Goal: Book appointment/travel/reservation

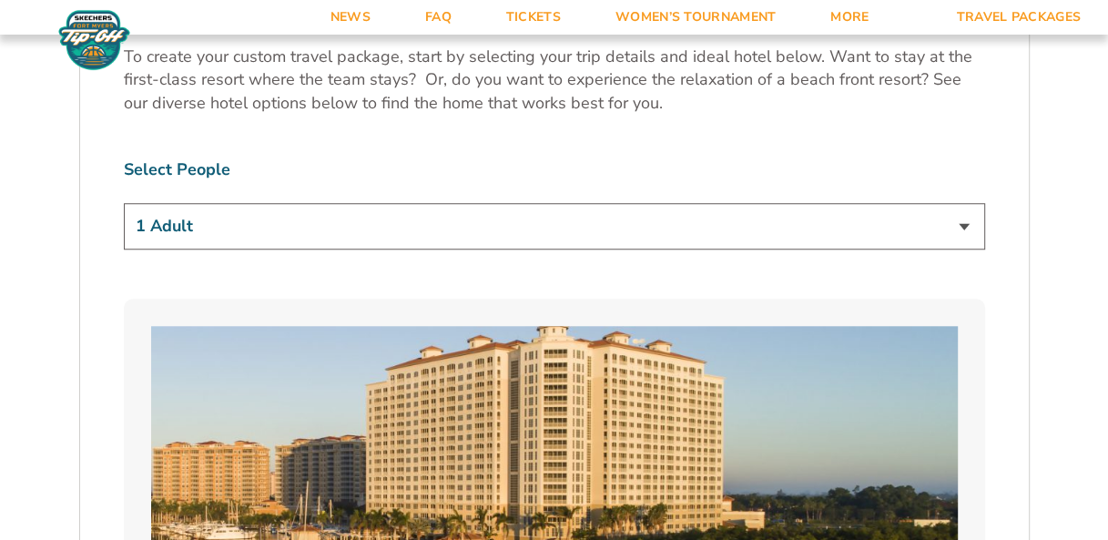
scroll to position [1093, 0]
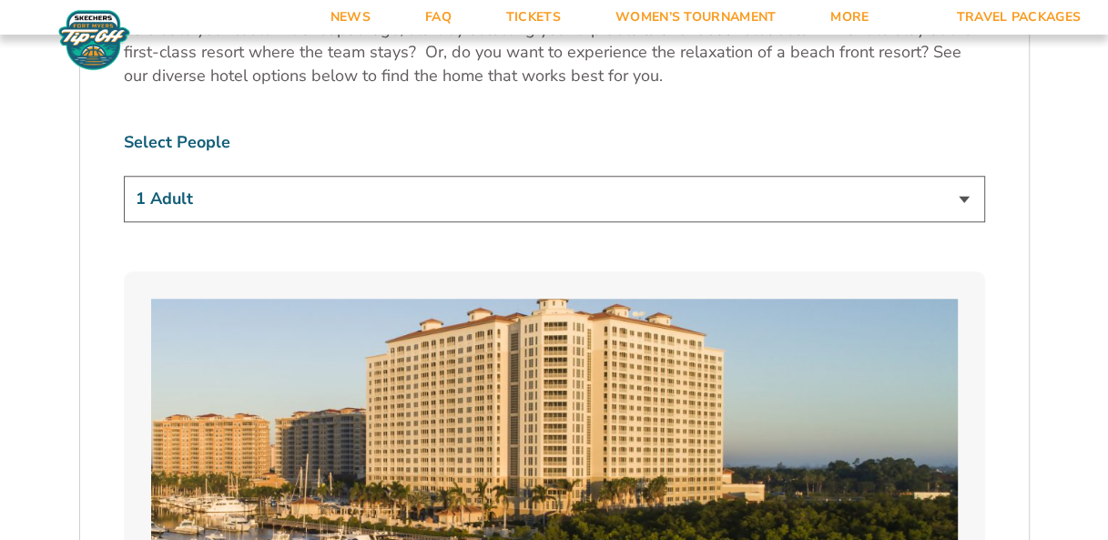
click at [755, 198] on select "1 Adult 2 Adults 3 Adults 4 Adults 2 Adults + 1 Child 2 Adults + 2 Children 2 A…" at bounding box center [555, 199] width 862 height 46
click at [124, 176] on select "1 Adult 2 Adults 3 Adults 4 Adults 2 Adults + 1 Child 2 Adults + 2 Children 2 A…" at bounding box center [555, 199] width 862 height 46
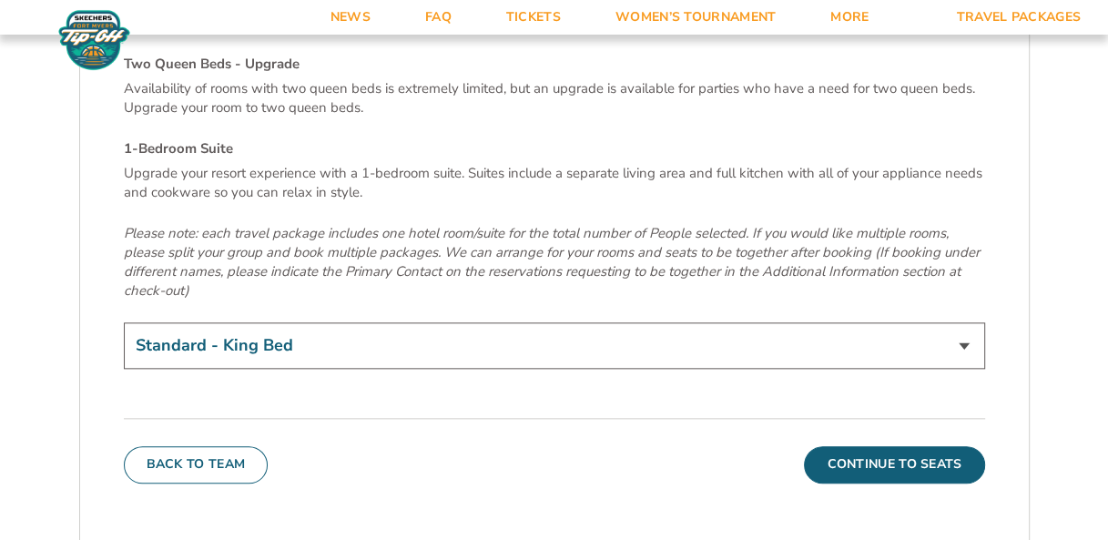
scroll to position [6284, 0]
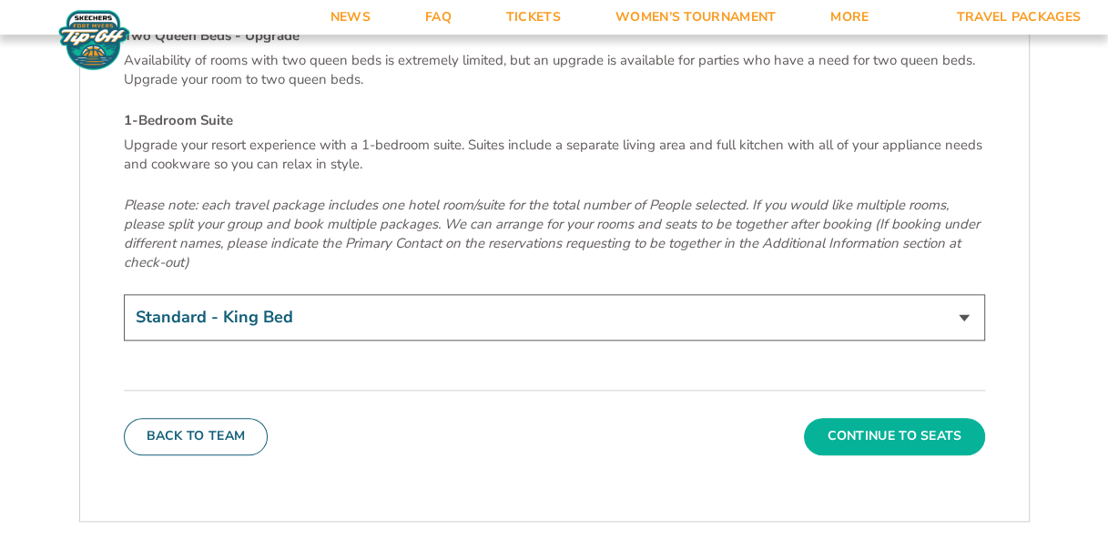
click at [755, 418] on button "Continue To Seats" at bounding box center [894, 436] width 180 height 36
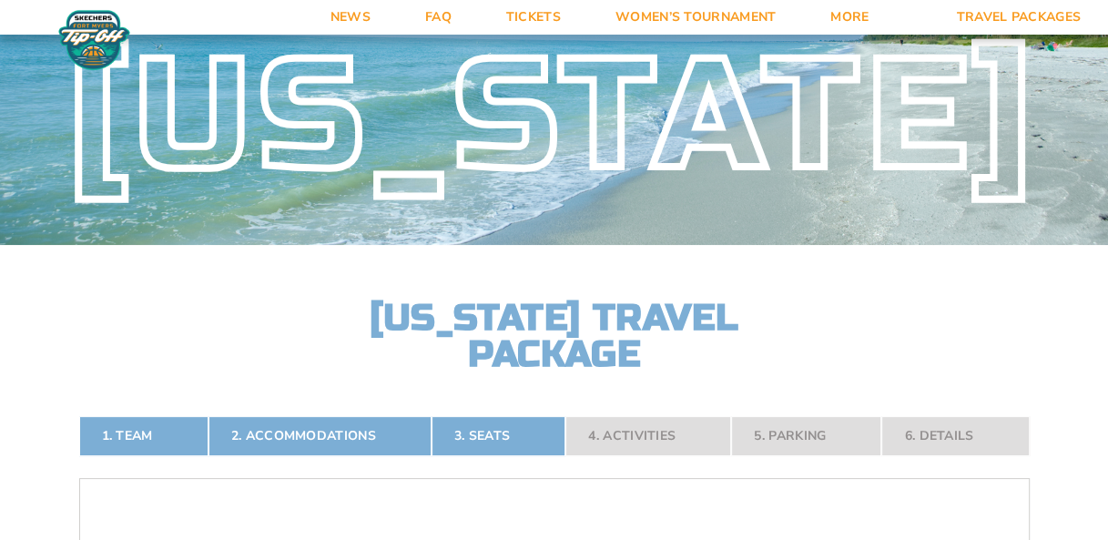
scroll to position [182, 0]
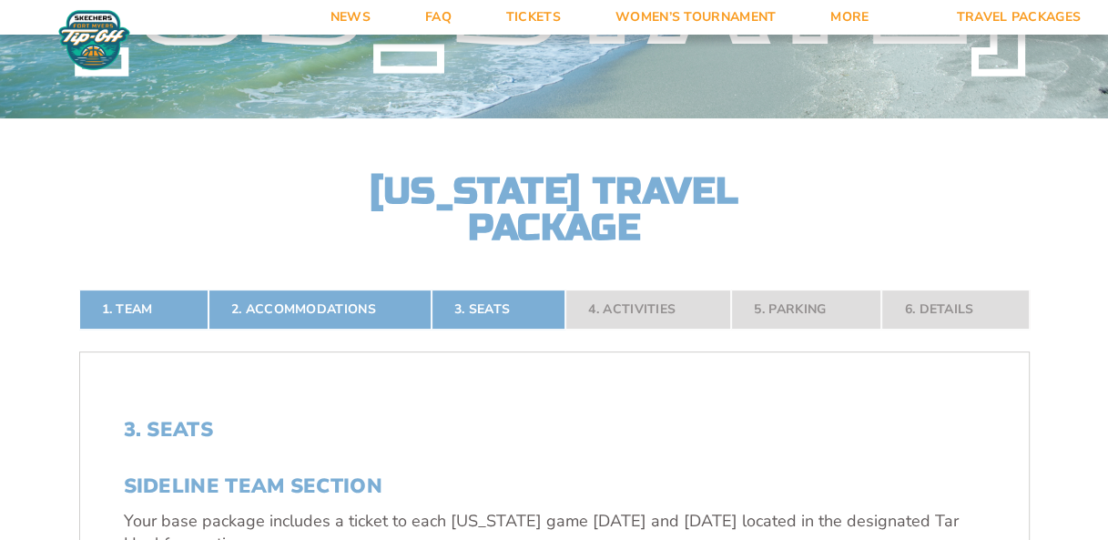
click at [661, 319] on nav "1. Team 2. Accommodations 3. Seats 4. Activities 5. Parking 6. Details" at bounding box center [554, 310] width 951 height 40
click at [634, 313] on nav "1. Team 2. Accommodations 3. Seats 4. Activities 5. Parking 6. Details" at bounding box center [554, 310] width 951 height 40
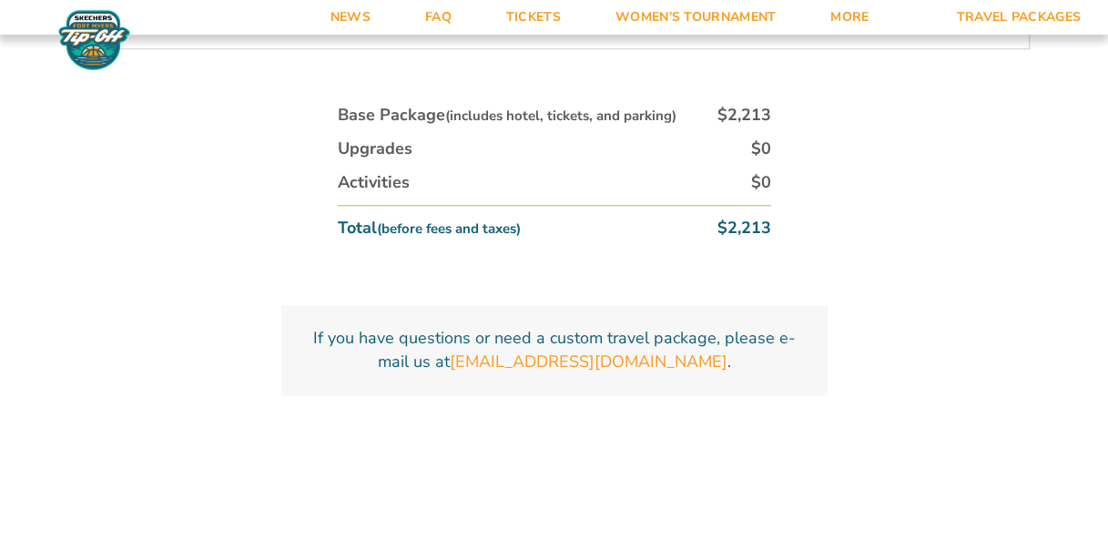
scroll to position [1093, 0]
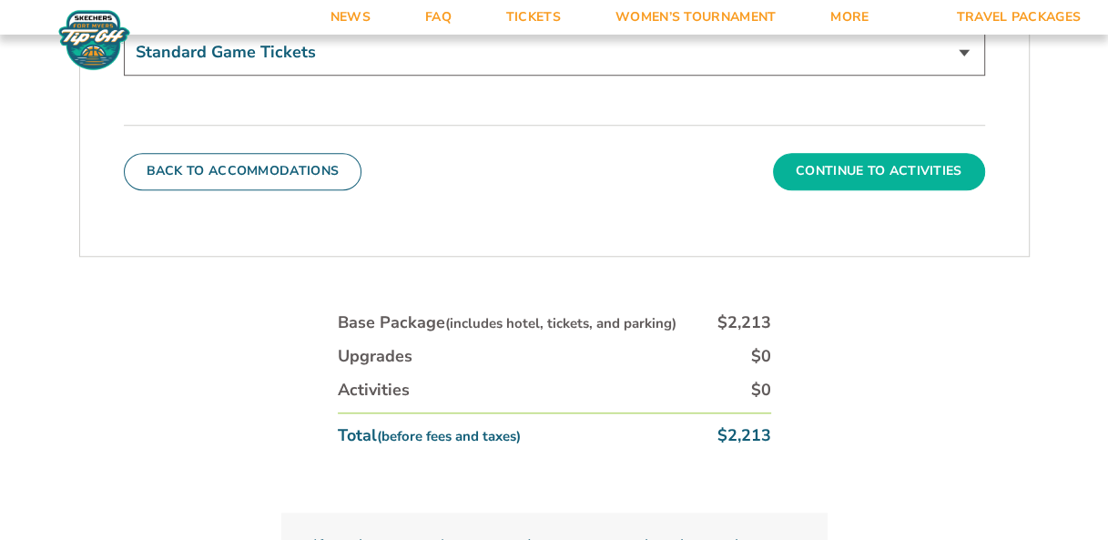
click at [755, 169] on button "Continue To Activities" at bounding box center [879, 171] width 212 height 36
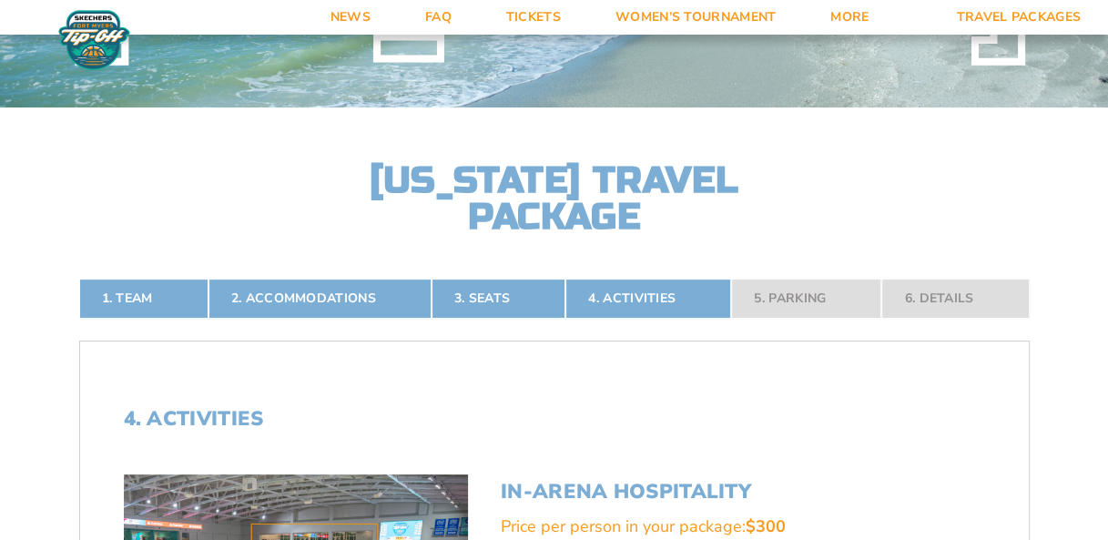
scroll to position [255, 0]
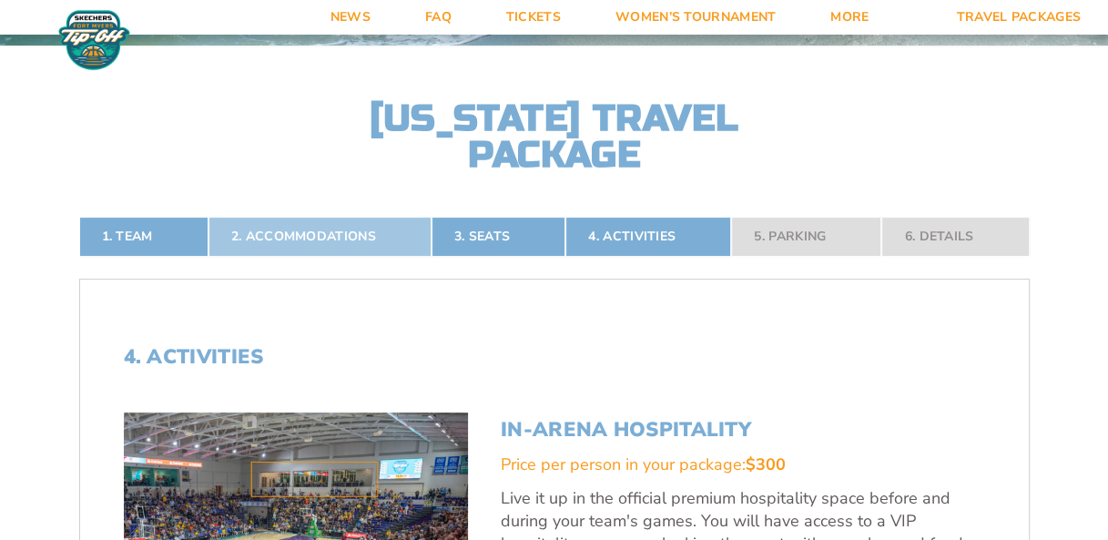
click at [250, 240] on link "2. Accommodations" at bounding box center [320, 237] width 223 height 40
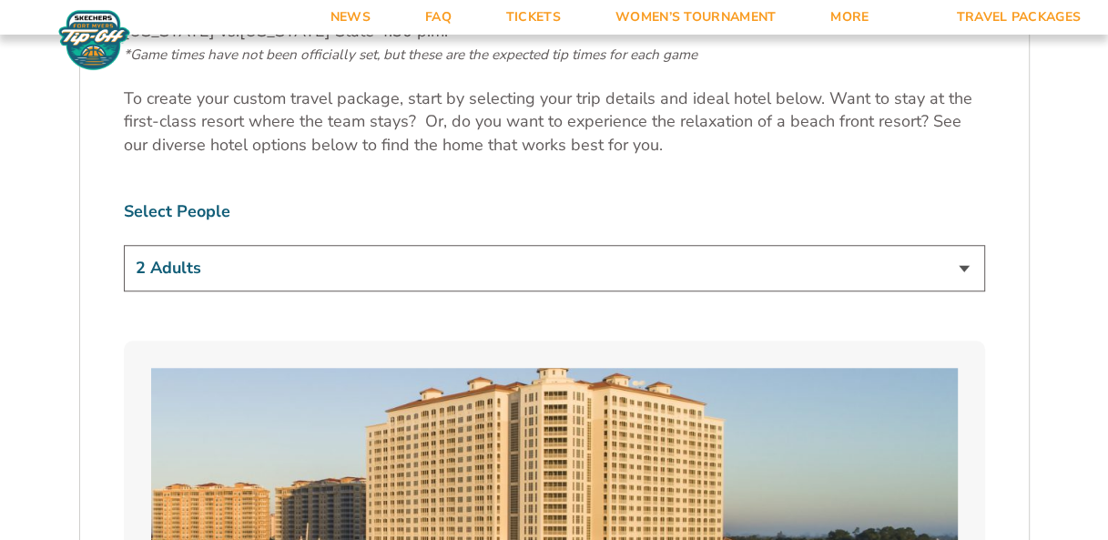
scroll to position [1075, 0]
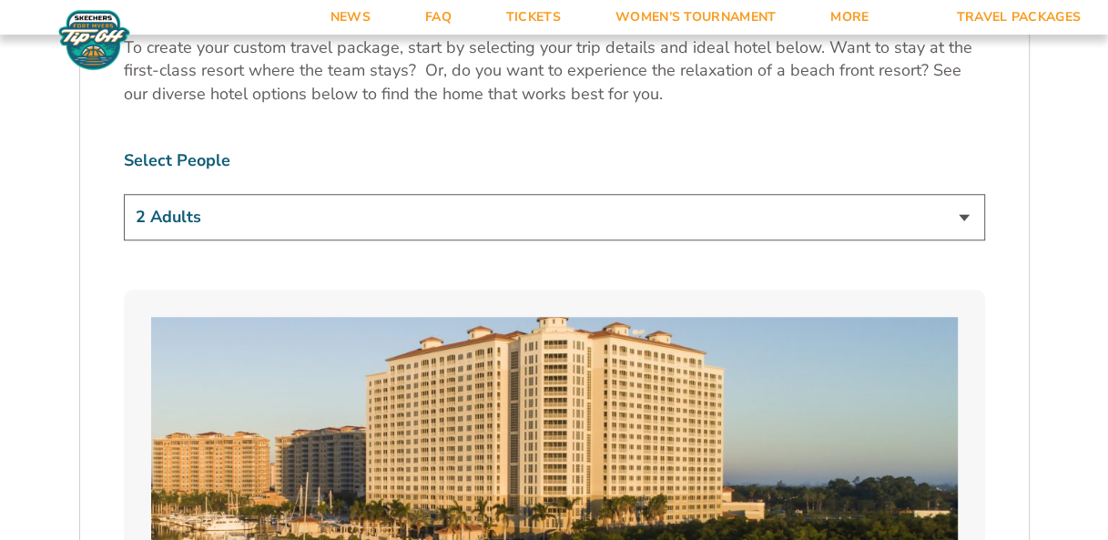
click at [755, 214] on select "1 Adult 2 Adults 3 Adults 4 Adults 2 Adults + 1 Child 2 Adults + 2 Children 2 A…" at bounding box center [555, 217] width 862 height 46
click at [124, 194] on select "1 Adult 2 Adults 3 Adults 4 Adults 2 Adults + 1 Child 2 Adults + 2 Children 2 A…" at bounding box center [555, 217] width 862 height 46
click at [755, 214] on select "1 Adult 2 Adults 3 Adults 4 Adults 2 Adults + 1 Child 2 Adults + 2 Children 2 A…" at bounding box center [555, 217] width 862 height 46
select select "2 Adults"
click at [124, 194] on select "1 Adult 2 Adults 3 Adults 4 Adults 2 Adults + 1 Child 2 Adults + 2 Children 2 A…" at bounding box center [555, 217] width 862 height 46
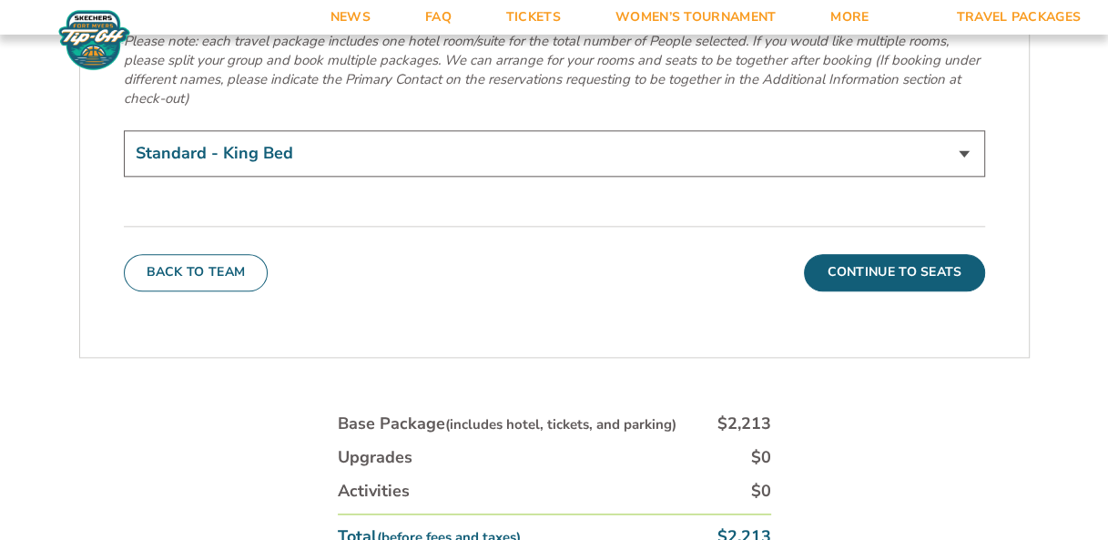
scroll to position [6357, 0]
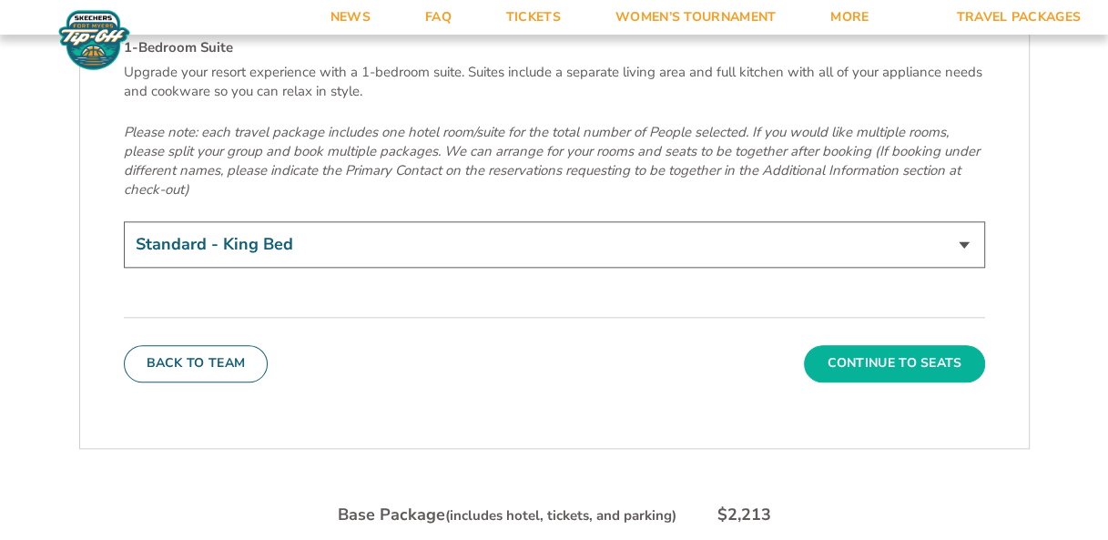
click at [755, 345] on button "Continue To Seats" at bounding box center [894, 363] width 180 height 36
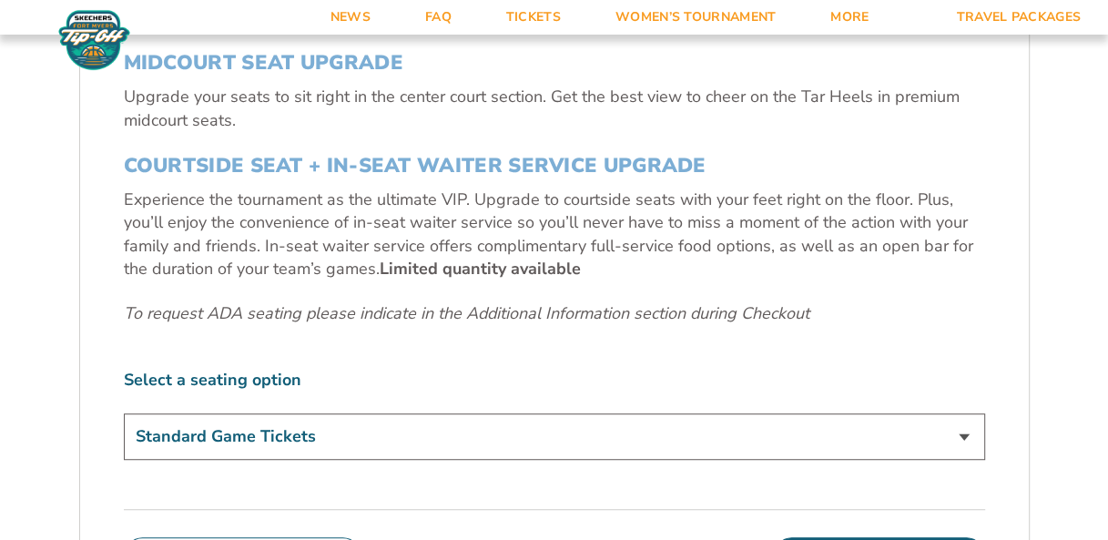
scroll to position [710, 0]
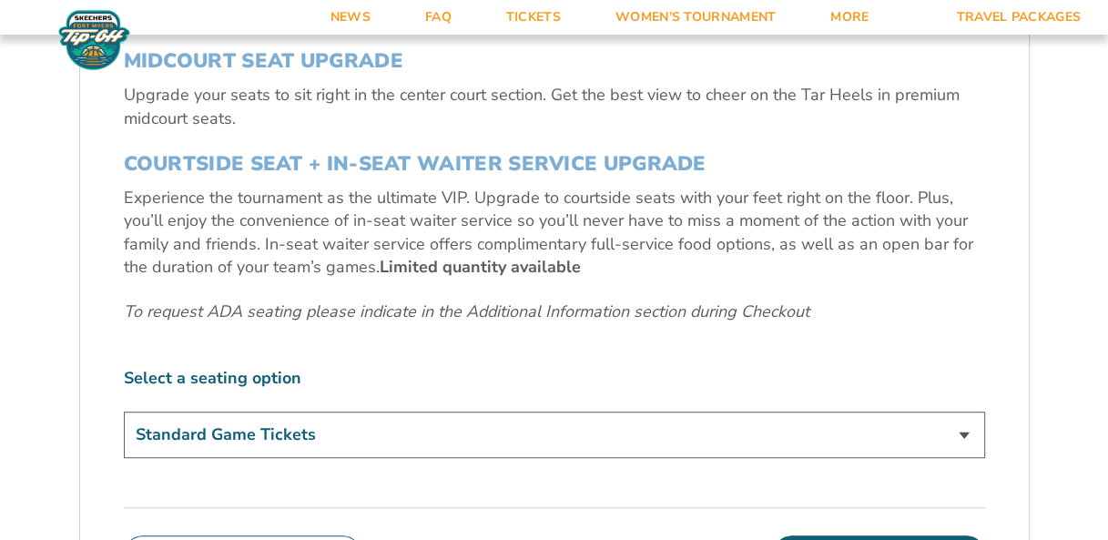
click at [755, 433] on select "Standard Game Tickets Midcourt Seat Upgrade (+$140 per person) Courtside Seat +…" at bounding box center [555, 435] width 862 height 46
click at [755, 435] on select "Standard Game Tickets Midcourt Seat Upgrade (+$140 per person) Courtside Seat +…" at bounding box center [555, 435] width 862 height 46
click at [124, 412] on select "Standard Game Tickets Midcourt Seat Upgrade (+$140 per person) Courtside Seat +…" at bounding box center [555, 435] width 862 height 46
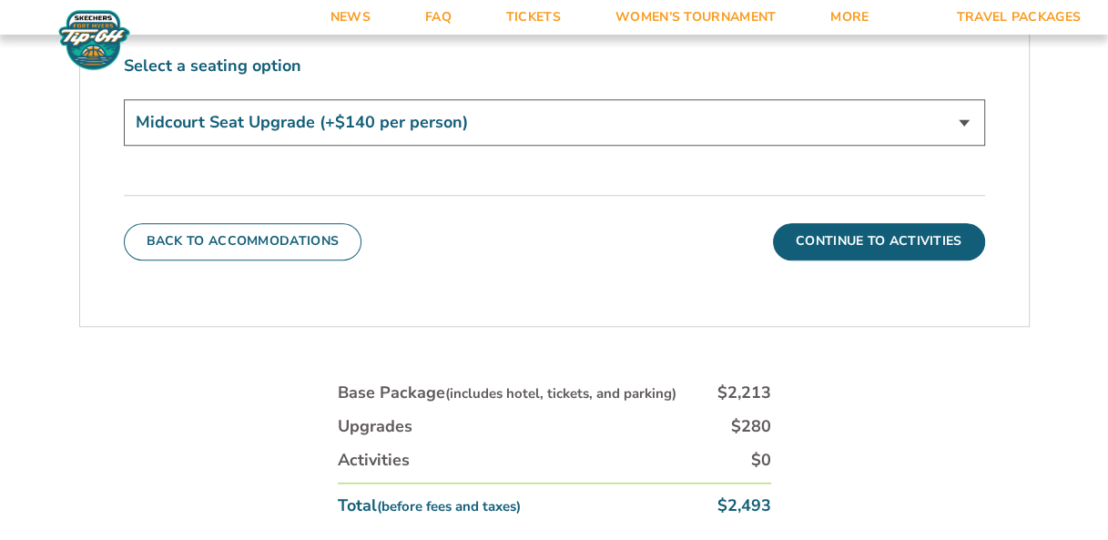
scroll to position [984, 0]
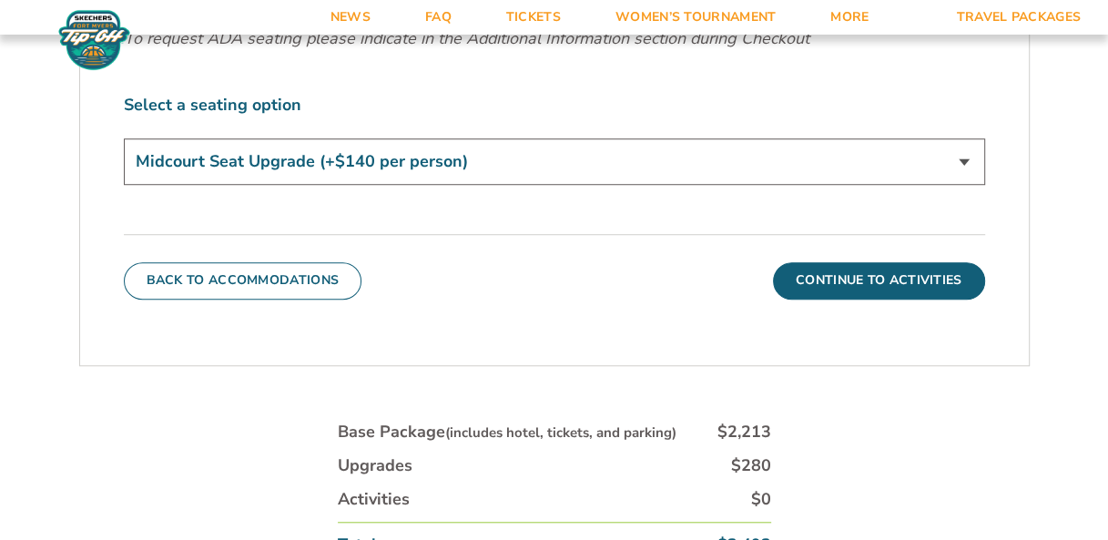
click at [755, 158] on select "Standard Game Tickets Midcourt Seat Upgrade (+$140 per person) Courtside Seat +…" at bounding box center [555, 161] width 862 height 46
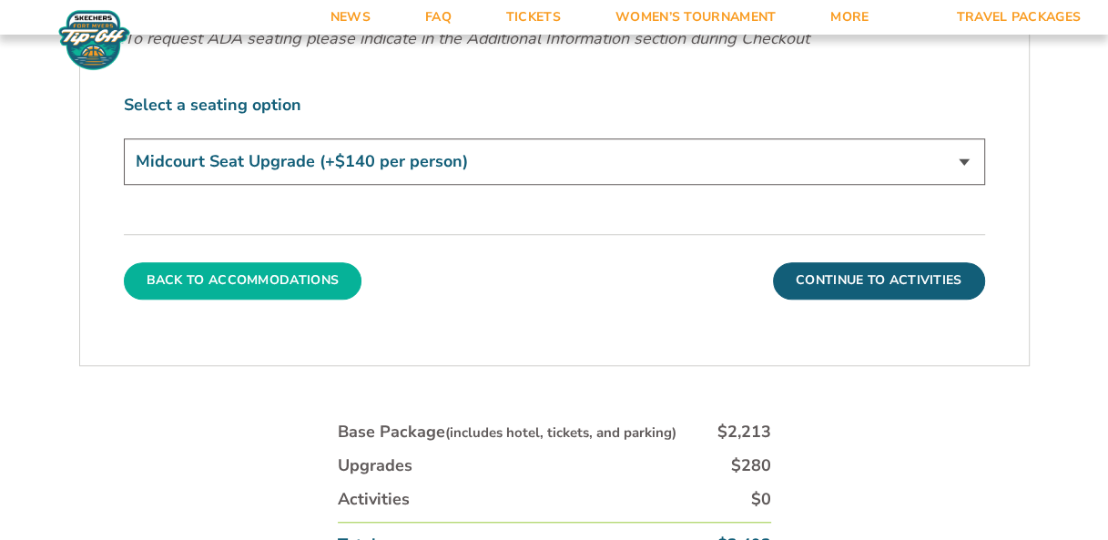
select select "Standard Game Tickets"
click at [124, 138] on select "Standard Game Tickets Midcourt Seat Upgrade (+$140 per person) Courtside Seat +…" at bounding box center [555, 161] width 862 height 46
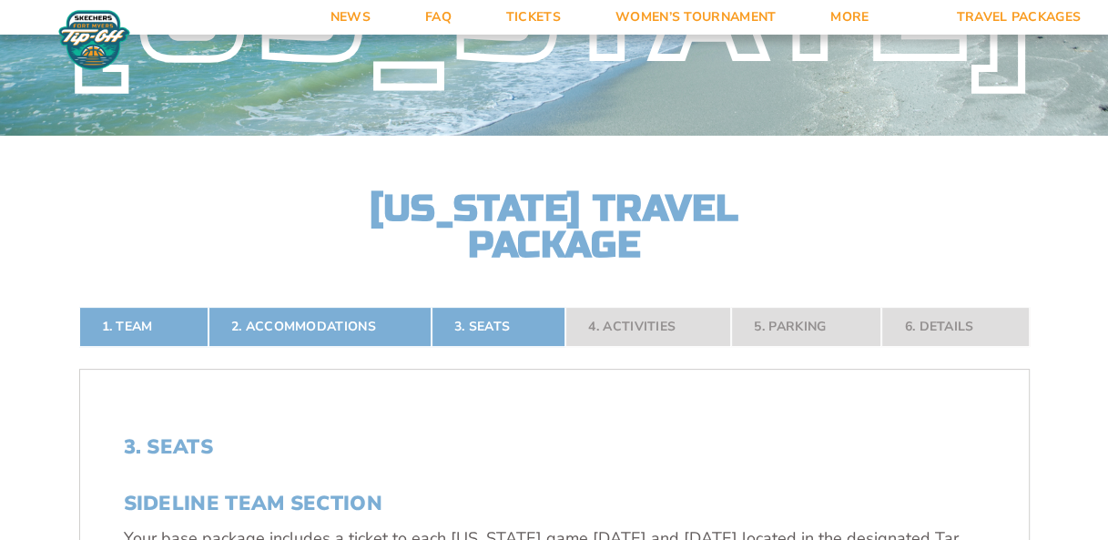
scroll to position [73, 0]
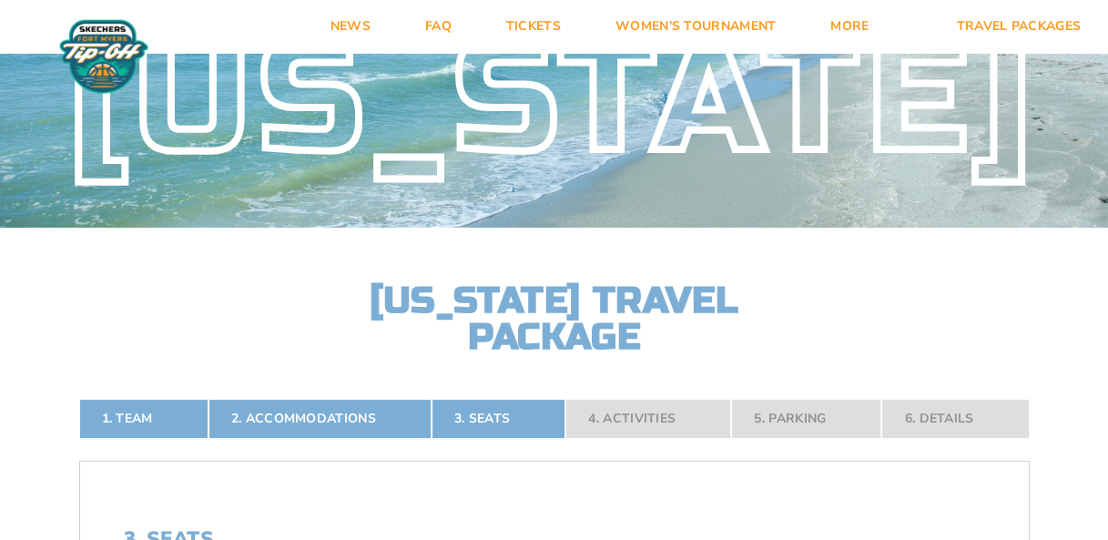
click at [755, 420] on nav "1. Team 2. Accommodations 3. Seats 4. Activities 5. Parking 6. Details" at bounding box center [554, 419] width 951 height 40
click at [755, 413] on nav "1. Team 2. Accommodations 3. Seats 4. Activities 5. Parking 6. Details" at bounding box center [554, 419] width 951 height 40
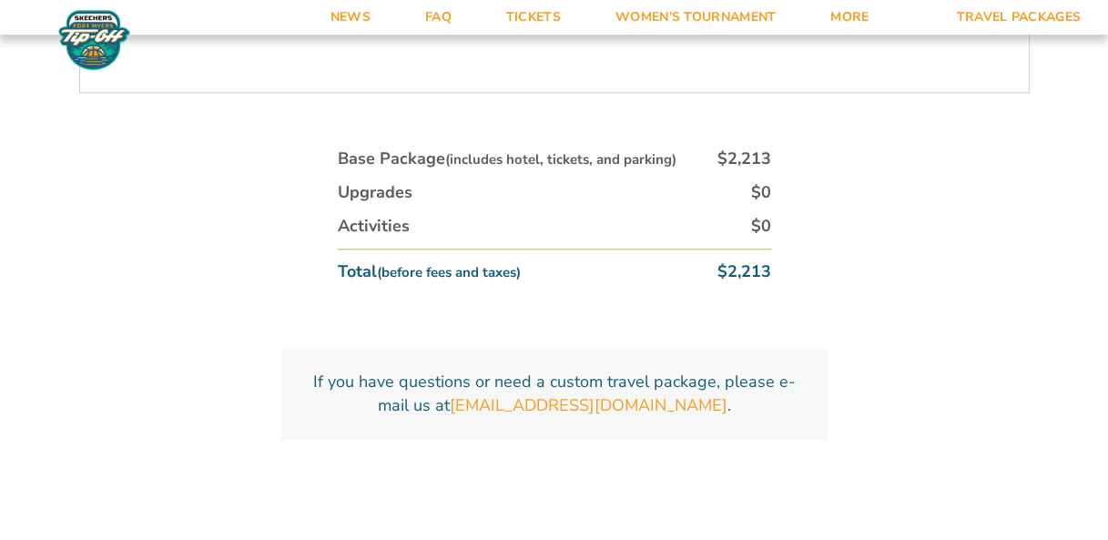
scroll to position [1166, 0]
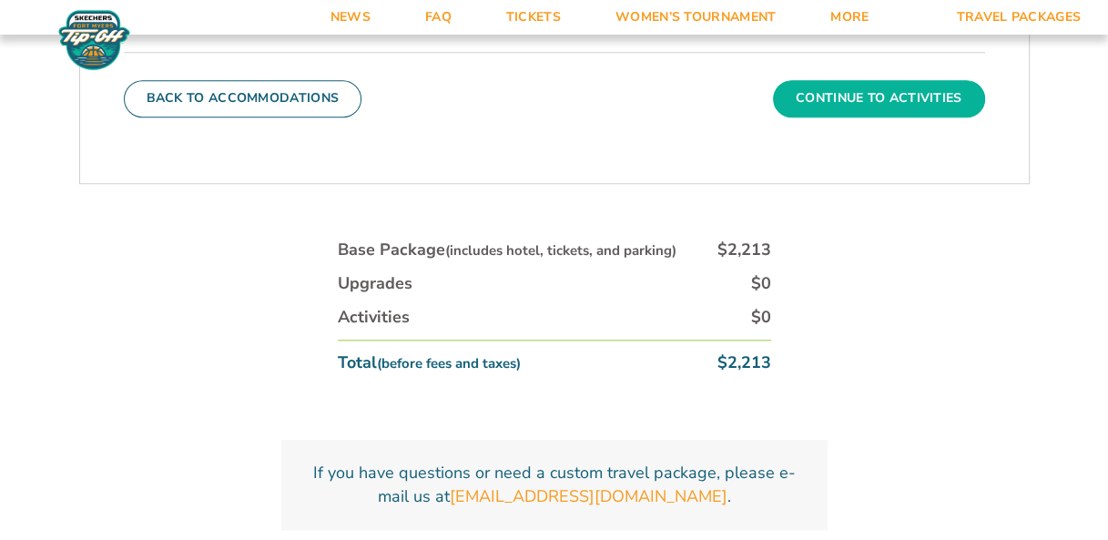
click at [755, 103] on button "Continue To Activities" at bounding box center [879, 98] width 212 height 36
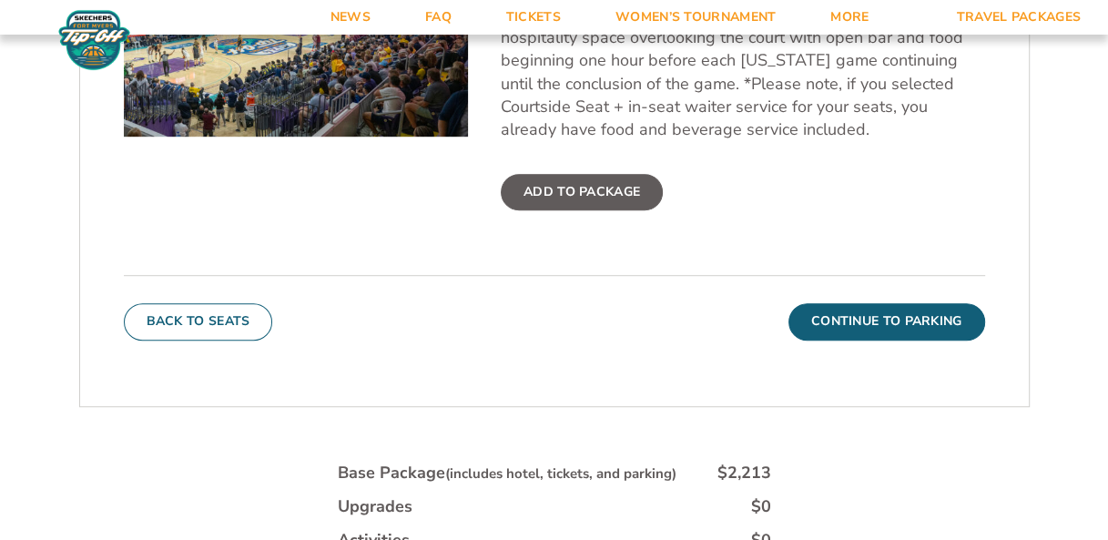
scroll to position [801, 0]
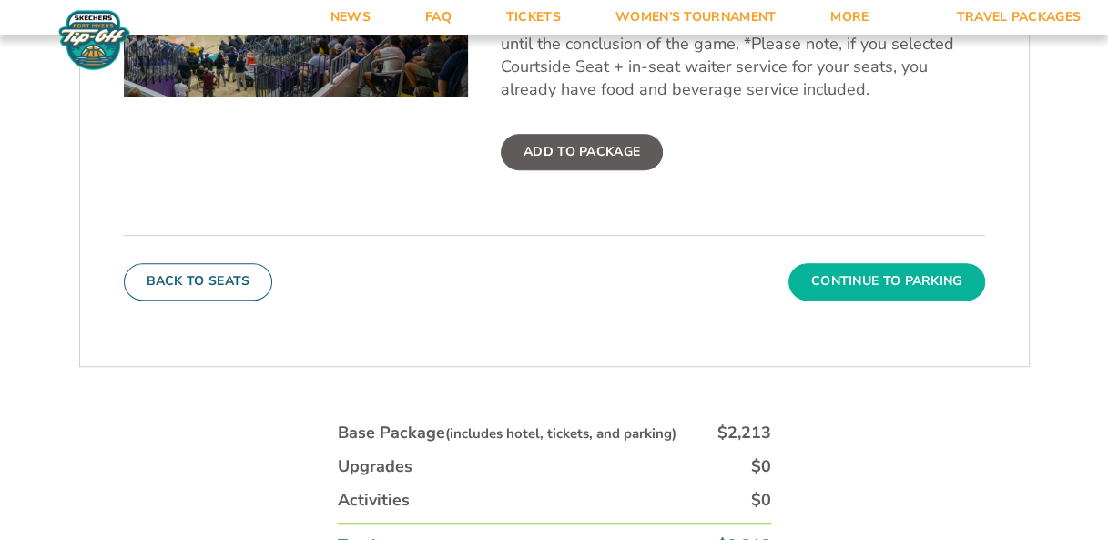
click at [755, 277] on button "Continue To Parking" at bounding box center [887, 281] width 197 height 36
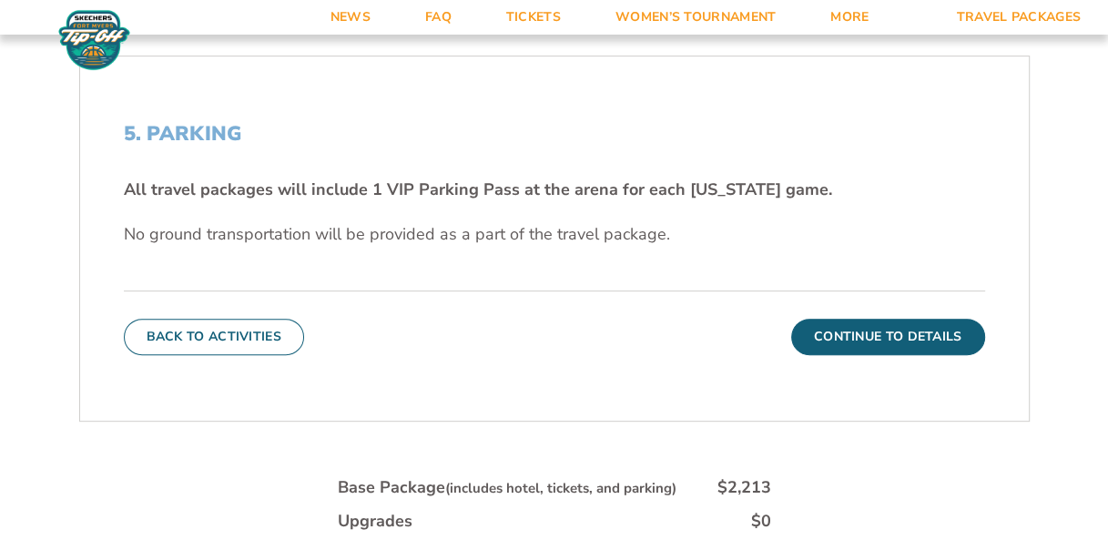
scroll to position [437, 0]
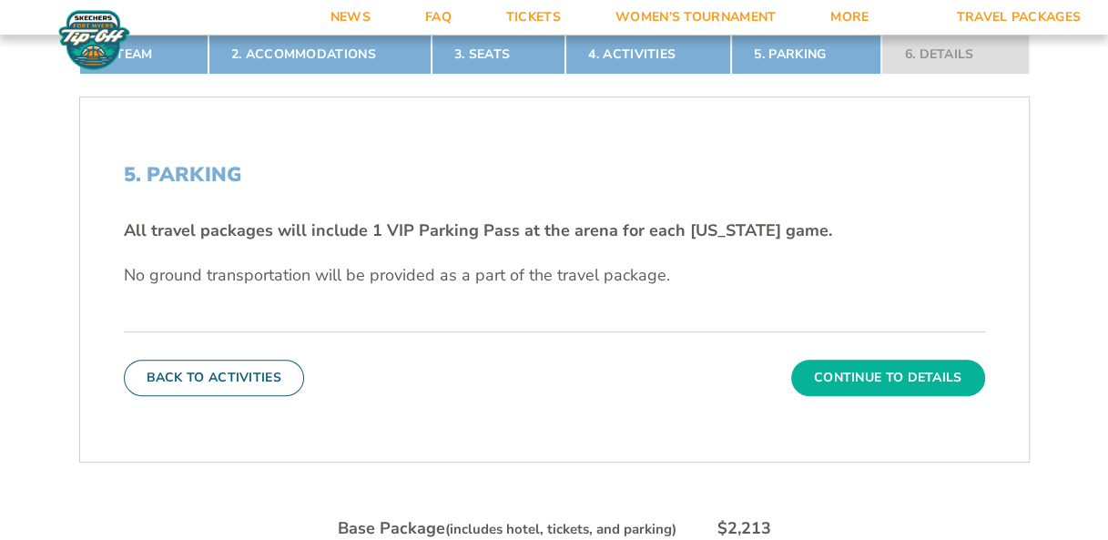
click at [755, 370] on button "Continue To Details" at bounding box center [888, 378] width 194 height 36
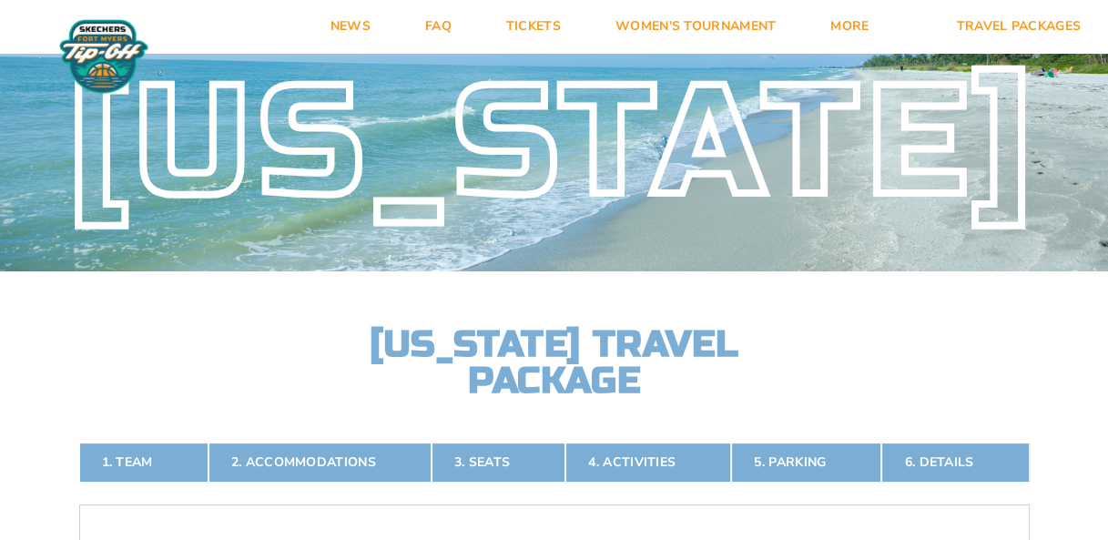
scroll to position [0, 0]
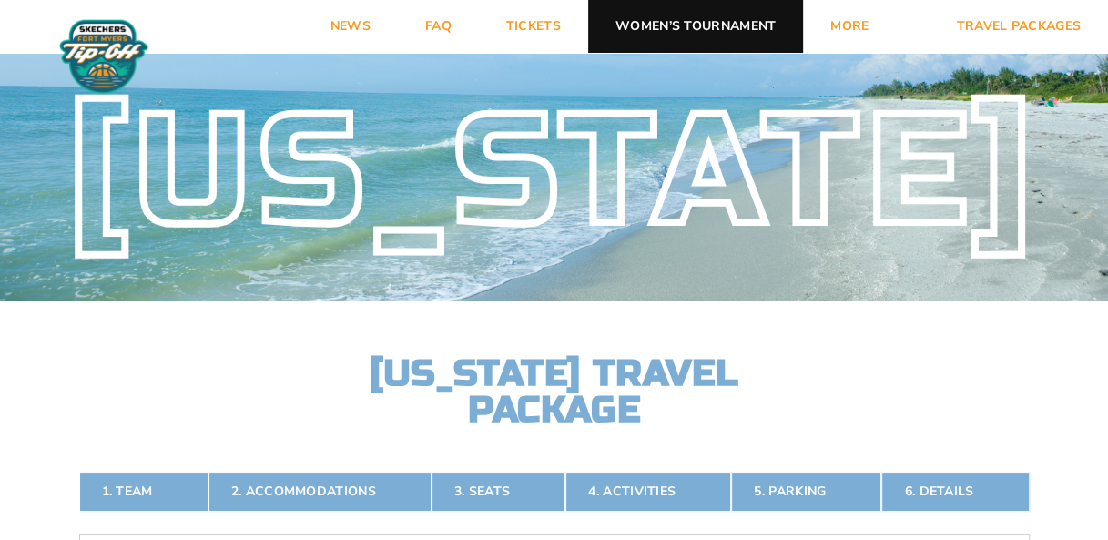
click at [645, 29] on link "Women’s Tournament" at bounding box center [695, 26] width 215 height 53
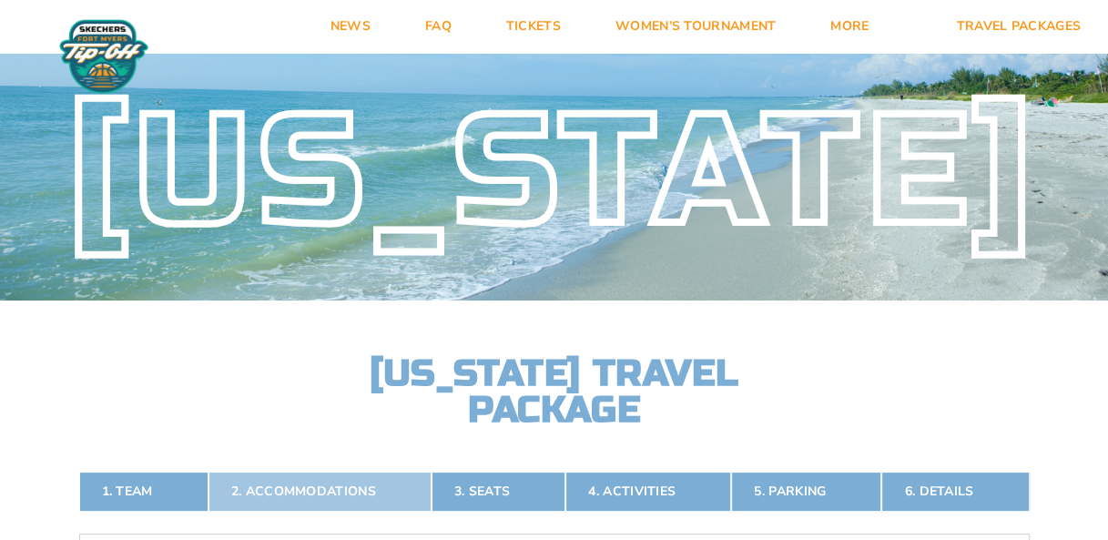
click at [310, 482] on link "2. Accommodations" at bounding box center [320, 492] width 223 height 40
